Goal: Information Seeking & Learning: Learn about a topic

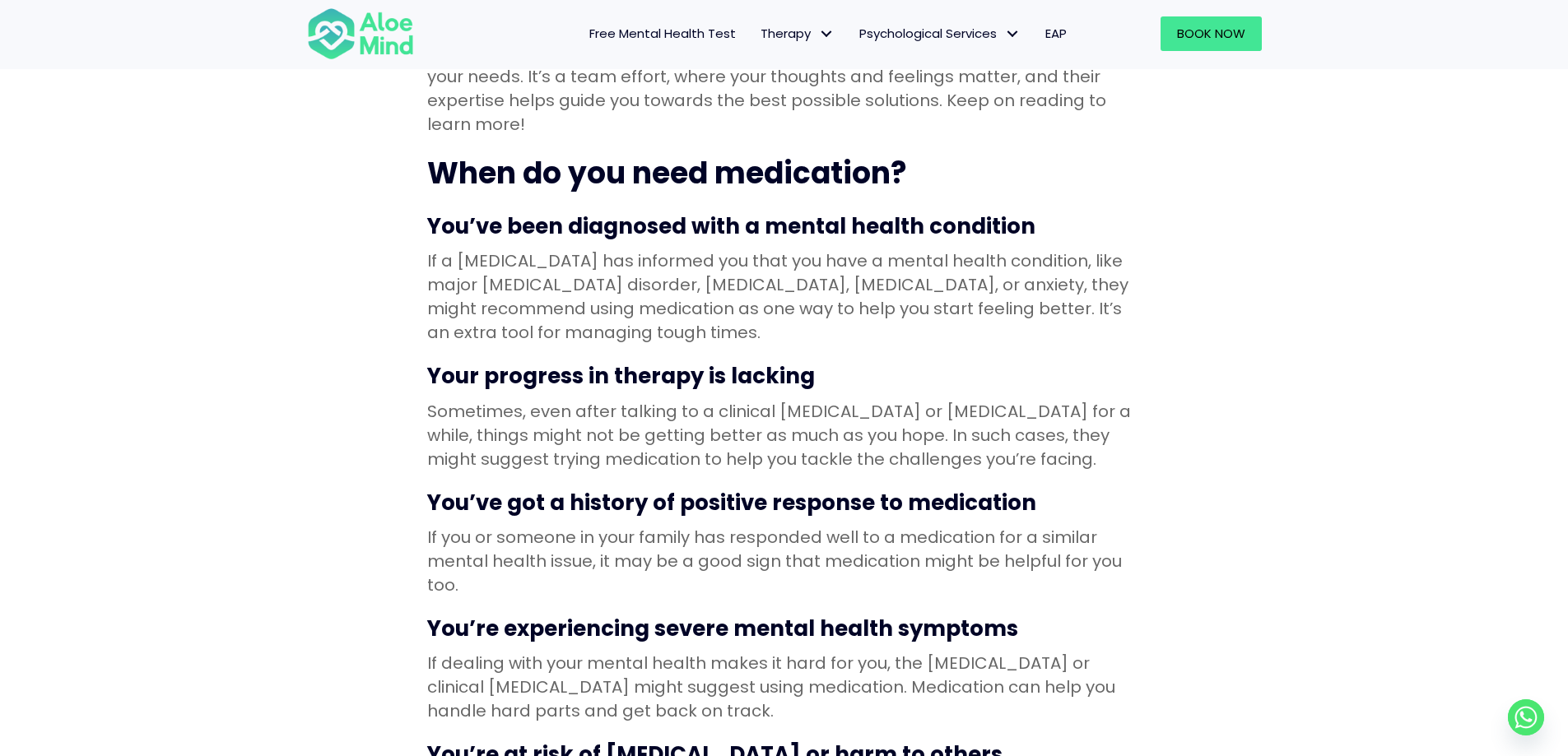
scroll to position [658, 0]
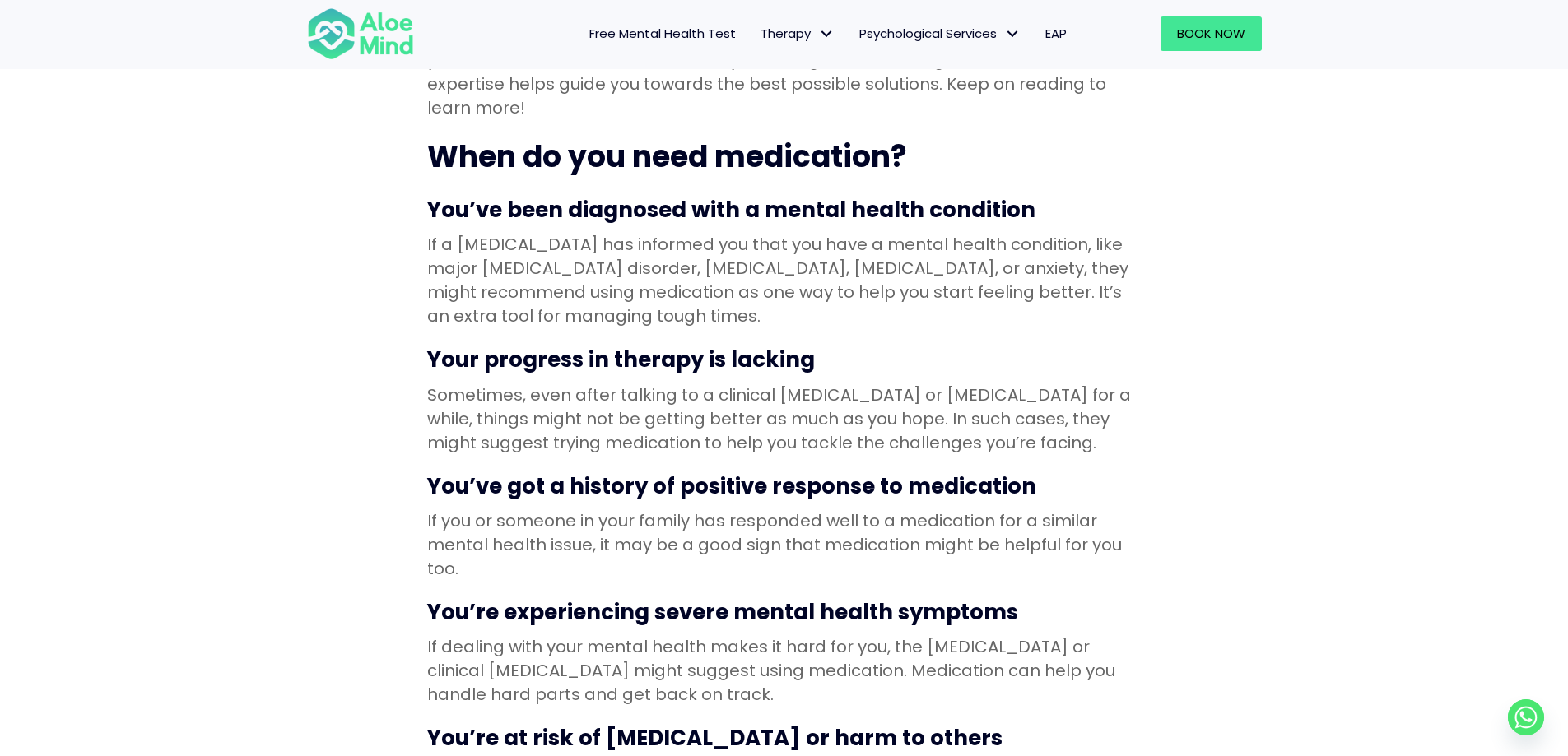
click at [650, 384] on p "Sometimes, even after talking to a clinical [MEDICAL_DATA] or [MEDICAL_DATA] fo…" at bounding box center [784, 420] width 714 height 72
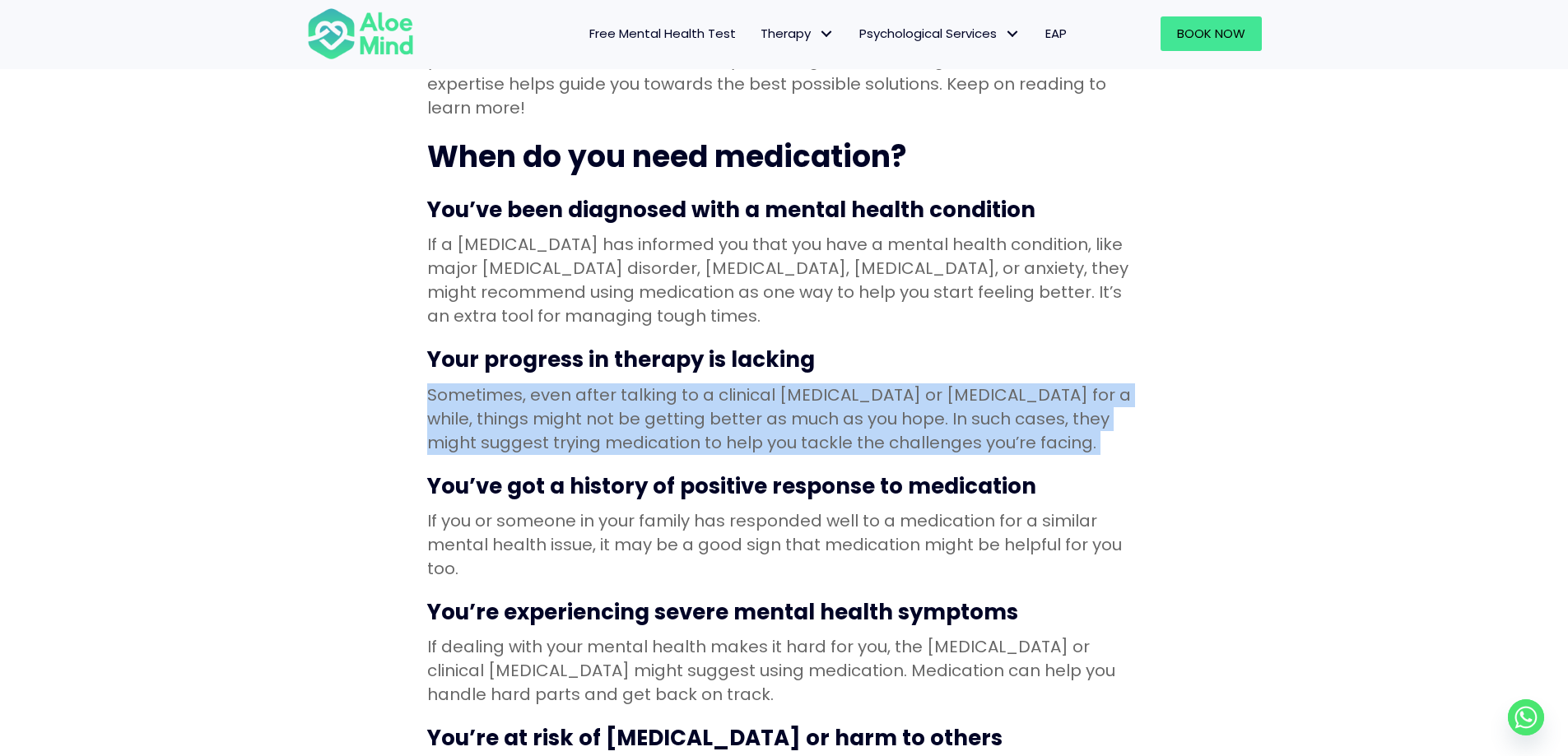
click at [650, 384] on p "Sometimes, even after talking to a clinical [MEDICAL_DATA] or [MEDICAL_DATA] fo…" at bounding box center [784, 420] width 714 height 72
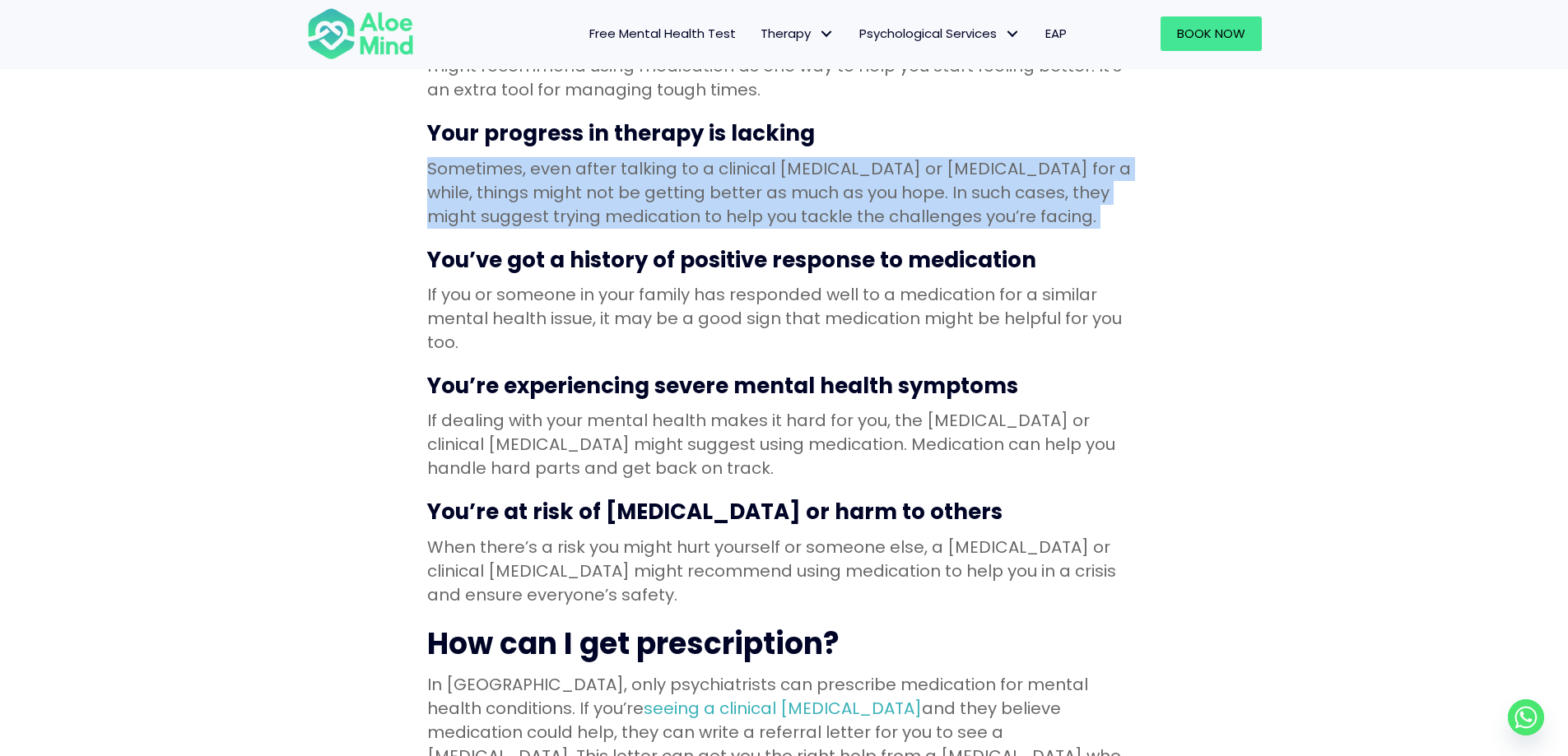
scroll to position [906, 0]
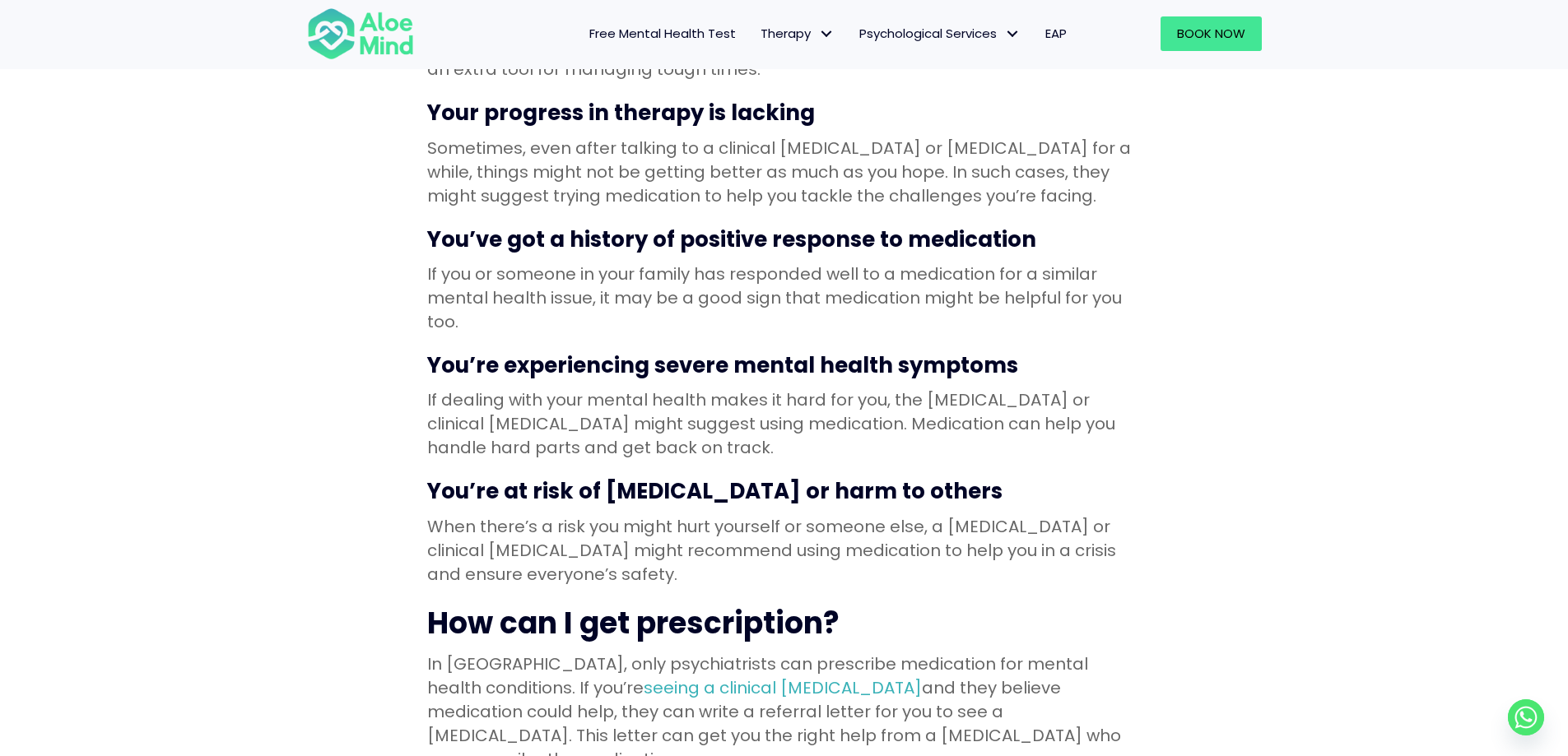
click at [642, 262] on p "If you or someone in your family has responded well to a medication for a simil…" at bounding box center [784, 298] width 714 height 72
click at [640, 262] on p "If you or someone in your family has responded well to a medication for a simil…" at bounding box center [784, 298] width 714 height 72
click at [639, 262] on p "If you or someone in your family has responded well to a medication for a simil…" at bounding box center [784, 298] width 714 height 72
click at [613, 392] on p "If dealing with your mental health makes it hard for you, the [MEDICAL_DATA] or…" at bounding box center [784, 425] width 714 height 72
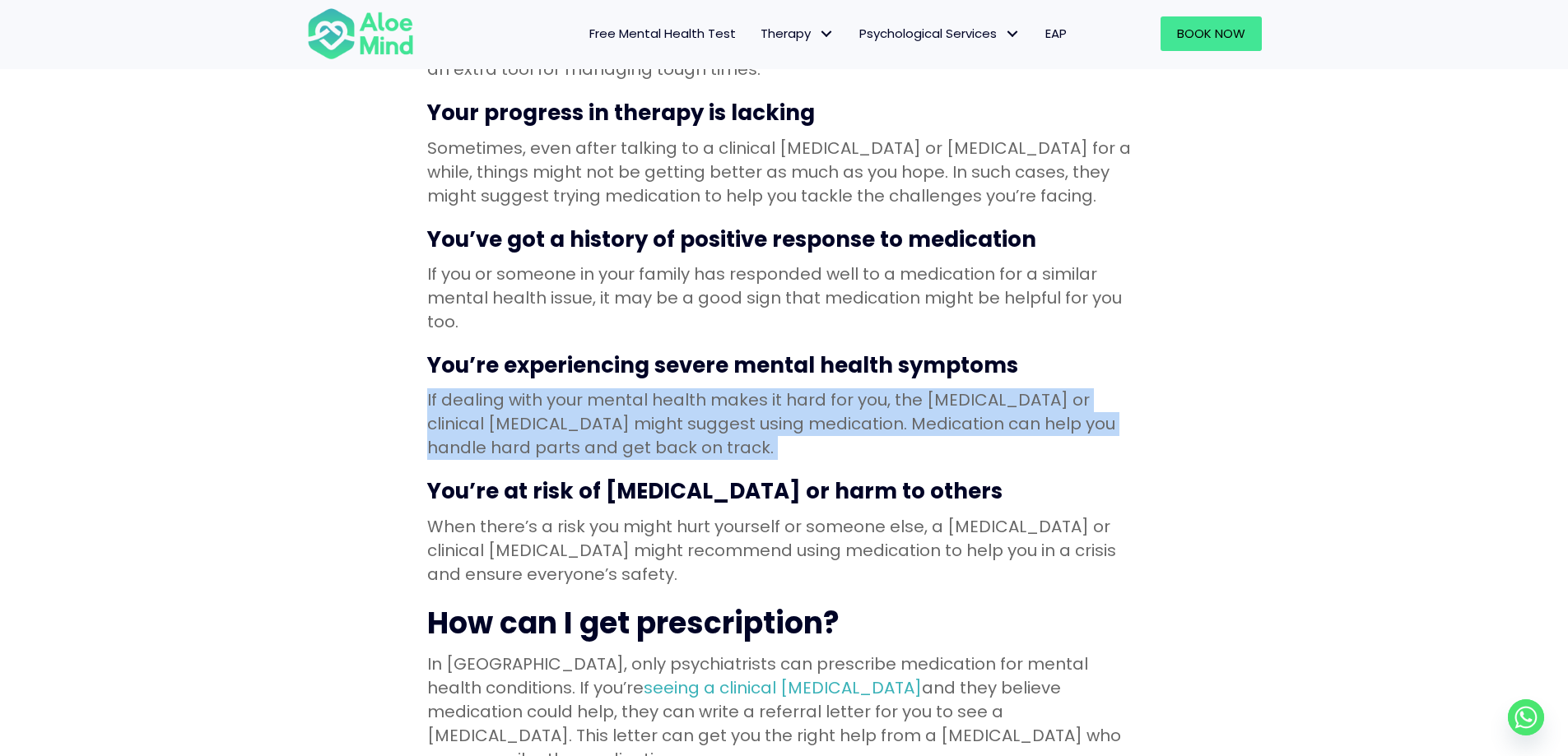
click at [613, 392] on p "If dealing with your mental health makes it hard for you, the [MEDICAL_DATA] or…" at bounding box center [784, 425] width 714 height 72
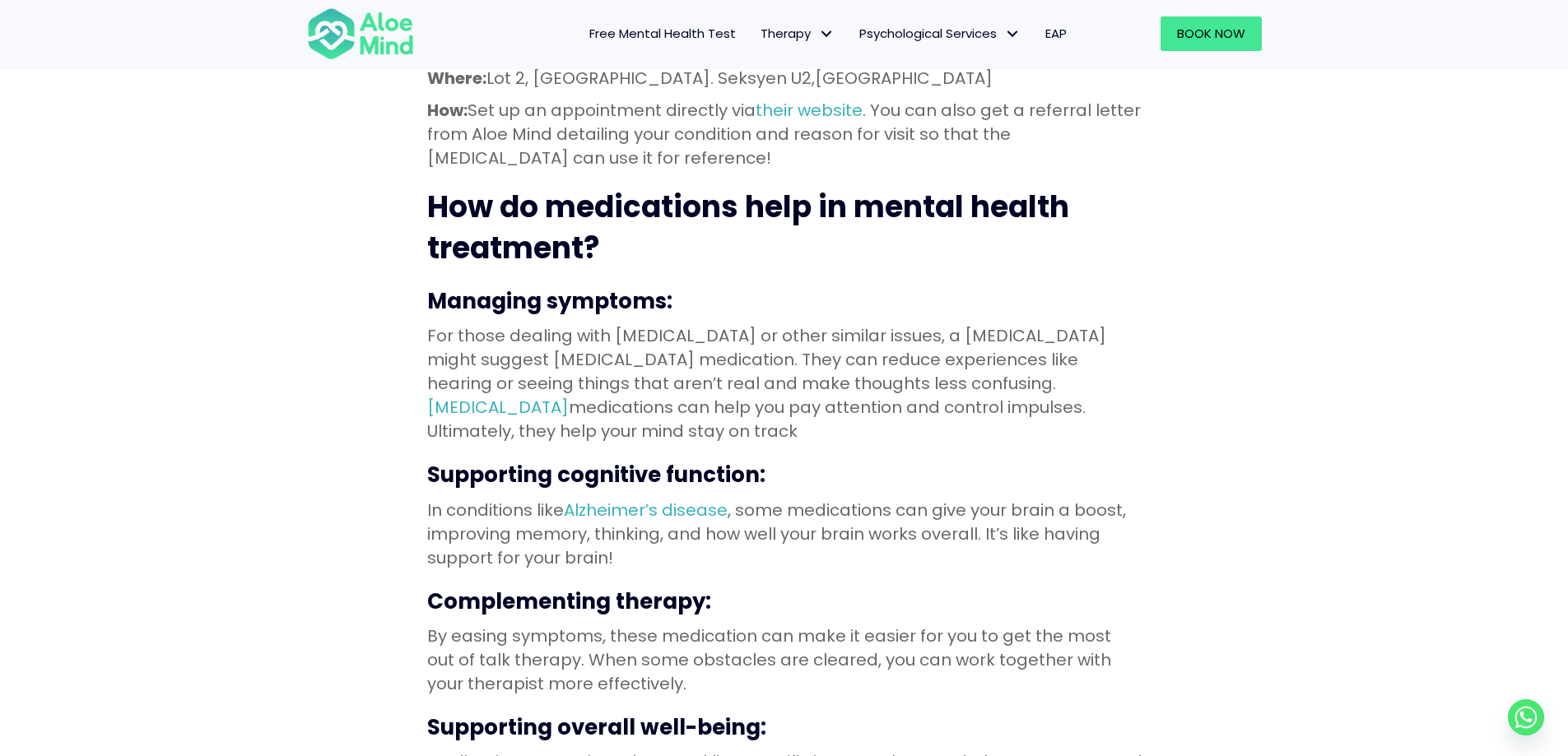
scroll to position [1976, 0]
